Goal: Check status

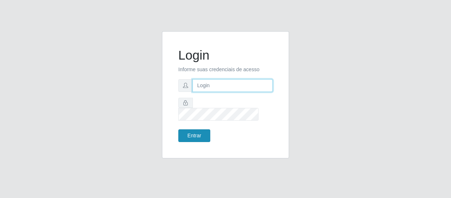
type input "[EMAIL_ADDRESS][DOMAIN_NAME]"
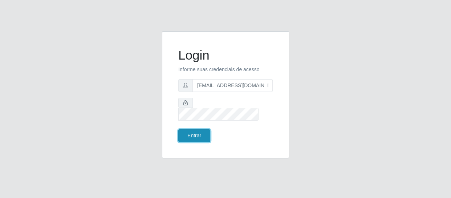
click at [203, 129] on button "Entrar" at bounding box center [194, 135] width 32 height 13
click at [199, 133] on button "Entrar" at bounding box center [194, 135] width 32 height 13
click at [189, 129] on button "Entrar" at bounding box center [194, 135] width 32 height 13
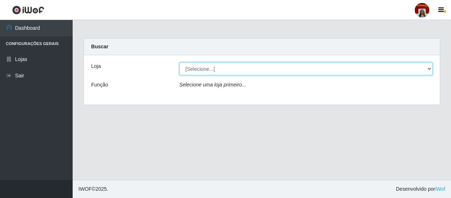
click at [260, 67] on select "[Selecione...] Mar Vermelho - Loja 04" at bounding box center [306, 68] width 254 height 13
select select "251"
click at [179, 62] on select "[Selecione...] Mar Vermelho - Loja 04" at bounding box center [306, 68] width 254 height 13
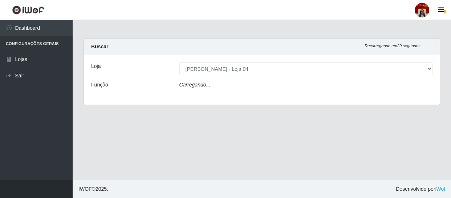
drag, startPoint x: 219, startPoint y: 89, endPoint x: 225, endPoint y: 81, distance: 10.1
click at [224, 82] on div "Carregando..." at bounding box center [306, 86] width 264 height 11
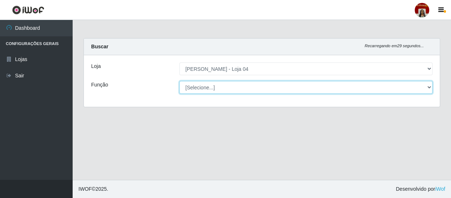
drag, startPoint x: 225, startPoint y: 84, endPoint x: 219, endPoint y: 87, distance: 7.2
click at [219, 87] on select "[Selecione...] ASG ASG + ASG ++ Auxiliar de Depósito Auxiliar de Depósito + Aux…" at bounding box center [306, 87] width 254 height 13
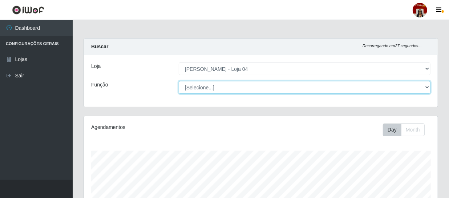
scroll to position [151, 354]
select select "22"
click at [179, 81] on select "[Selecione...] ASG ASG + ASG ++ Auxiliar de Depósito Auxiliar de Depósito + Aux…" at bounding box center [305, 87] width 252 height 13
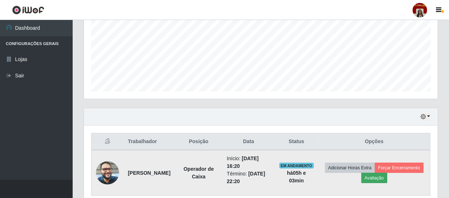
scroll to position [200, 0]
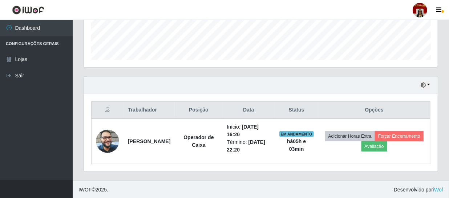
drag, startPoint x: 258, startPoint y: 149, endPoint x: 262, endPoint y: 165, distance: 16.4
click at [272, 154] on td "Início: [DATE] 16:20 Término: [DATE] 22:20" at bounding box center [249, 141] width 52 height 46
click at [207, 176] on div "Hoje 1 dia 3 dias 1 Semana Não encerrados Trabalhador Posição Data Status Opçõe…" at bounding box center [260, 128] width 365 height 104
